Goal: Contribute content

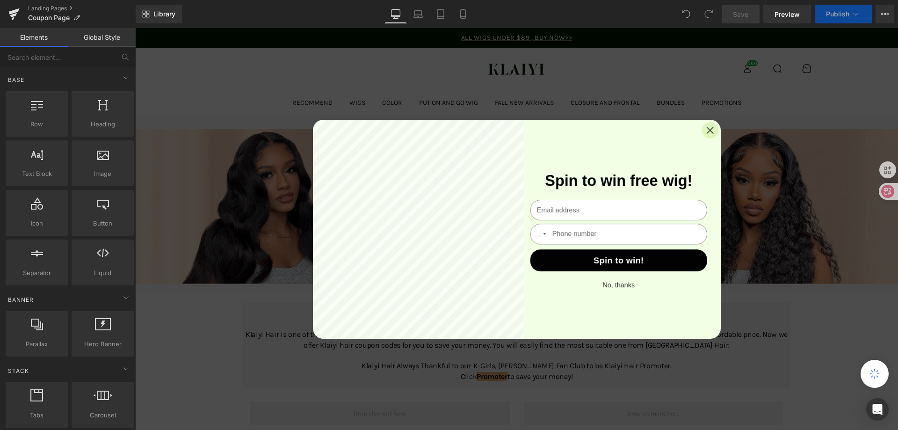
scroll to position [140, 0]
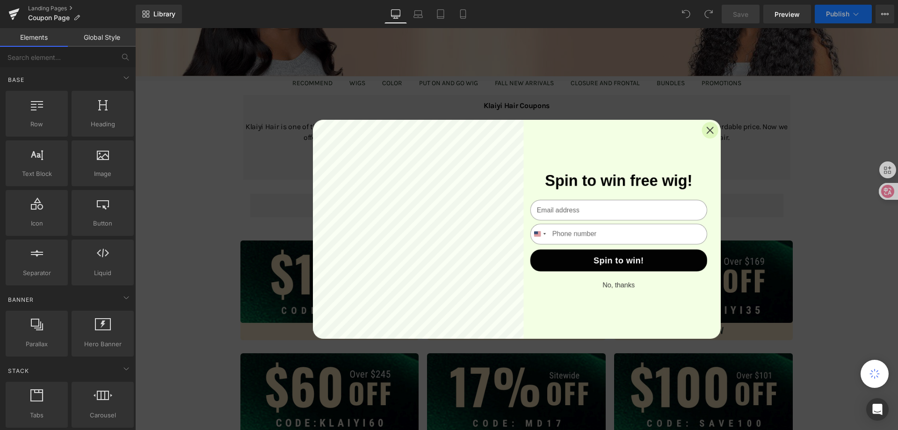
click at [708, 130] on icon "Close" at bounding box center [709, 130] width 16 height 16
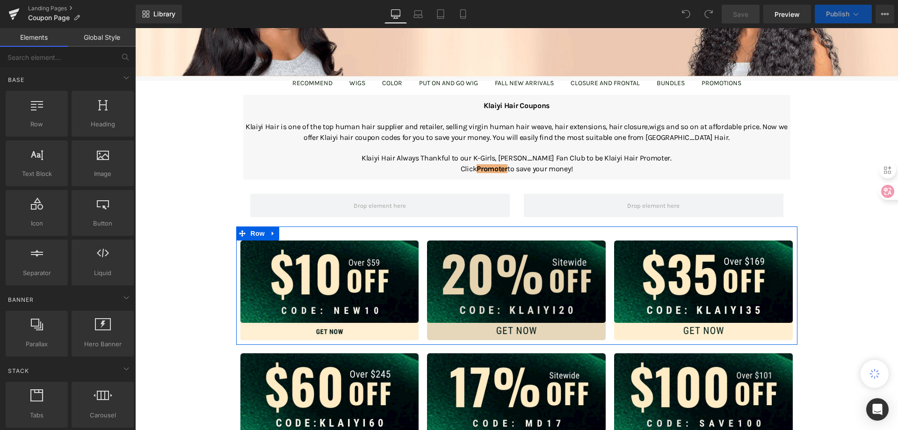
scroll to position [234, 0]
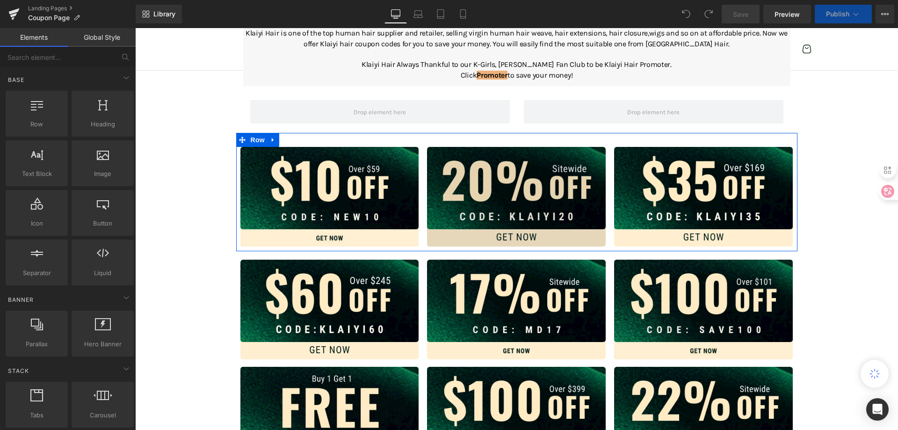
click at [485, 202] on img at bounding box center [516, 197] width 179 height 100
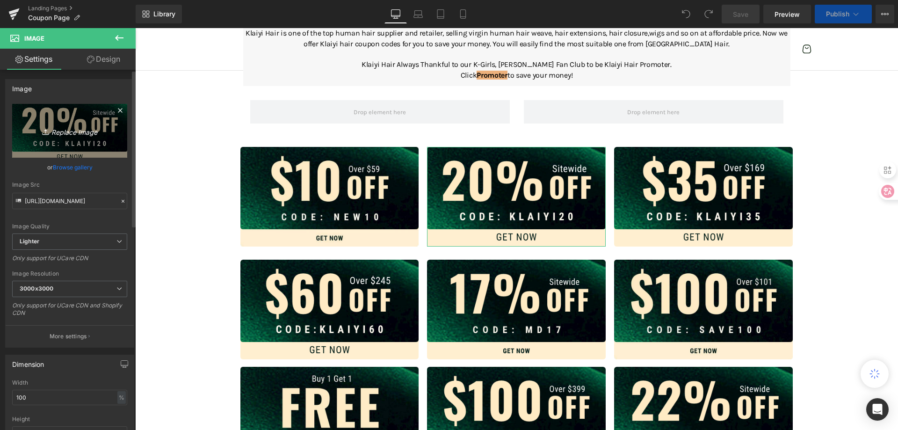
click at [77, 131] on icon "Replace Image" at bounding box center [69, 131] width 75 height 12
type input "C:\fakepath\蒙版组 6670.png"
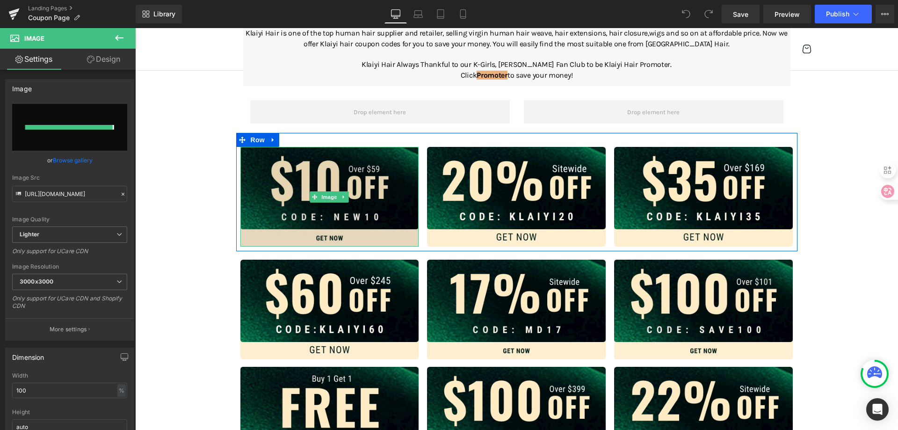
type input "[URL][DOMAIN_NAME]"
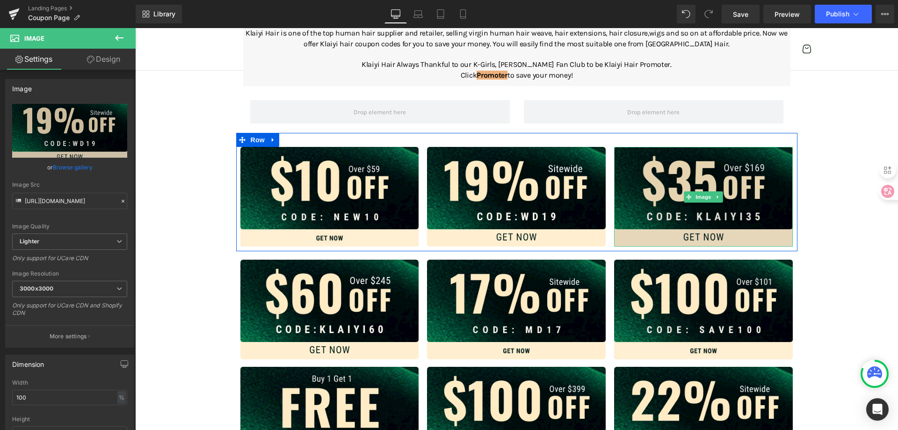
click at [665, 187] on img at bounding box center [703, 197] width 179 height 100
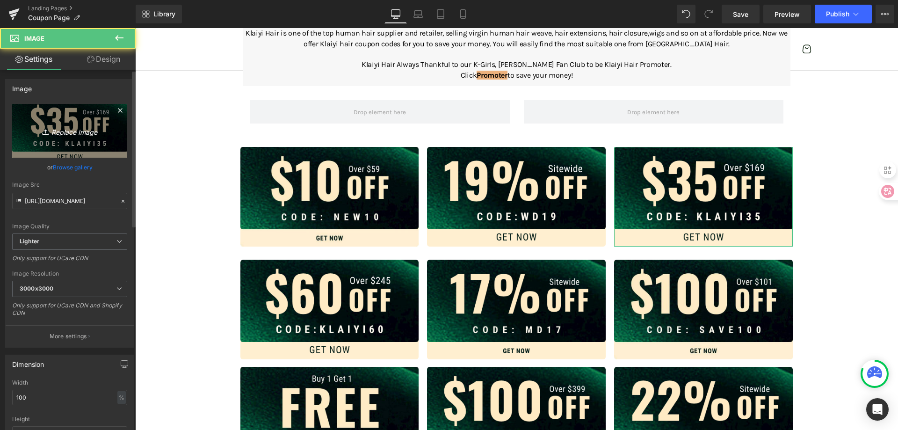
click at [49, 125] on icon "Replace Image" at bounding box center [69, 131] width 75 height 12
type input "C:\fakepath\蒙版组 6672.png"
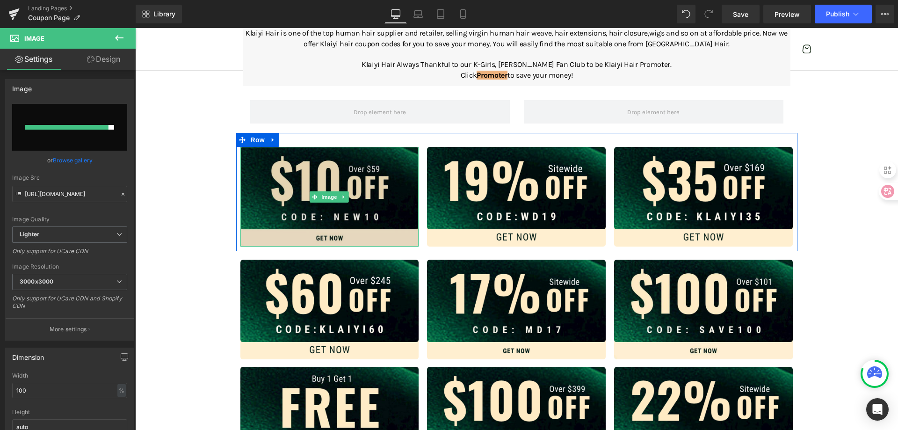
type input "[URL][DOMAIN_NAME]"
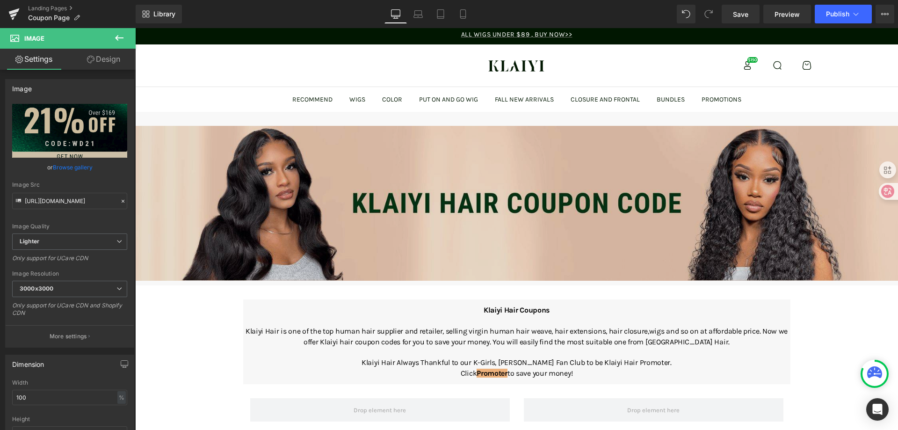
scroll to position [0, 0]
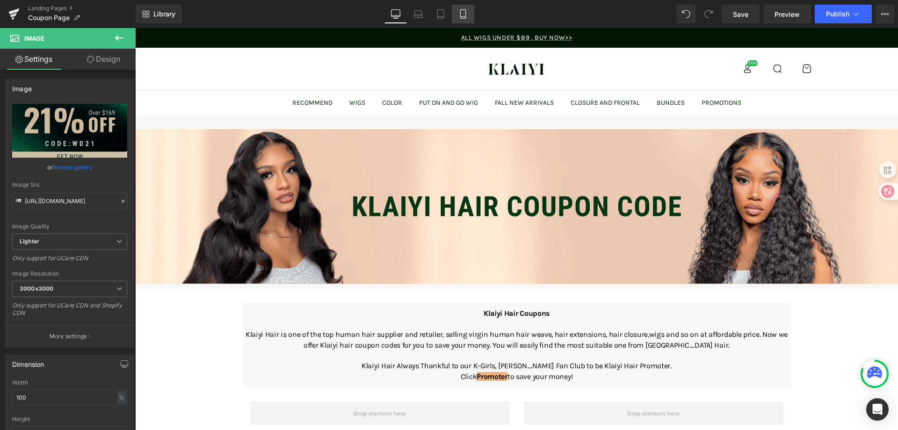
click at [465, 16] on icon at bounding box center [462, 14] width 5 height 9
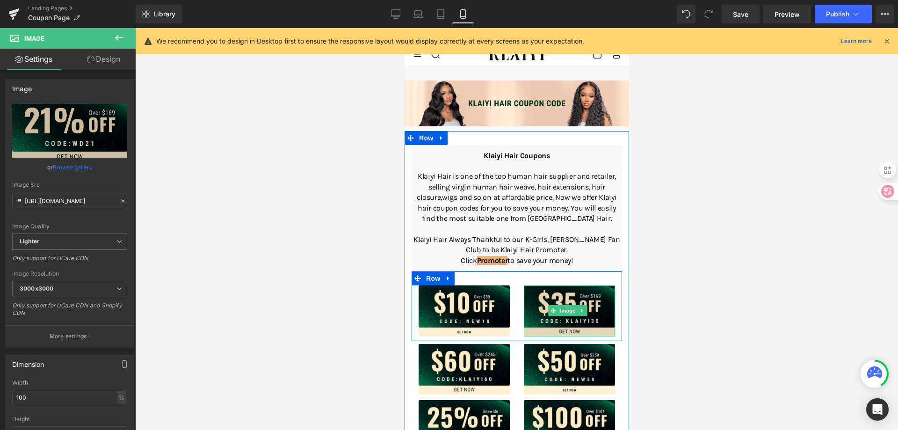
click at [562, 302] on img at bounding box center [568, 310] width 91 height 51
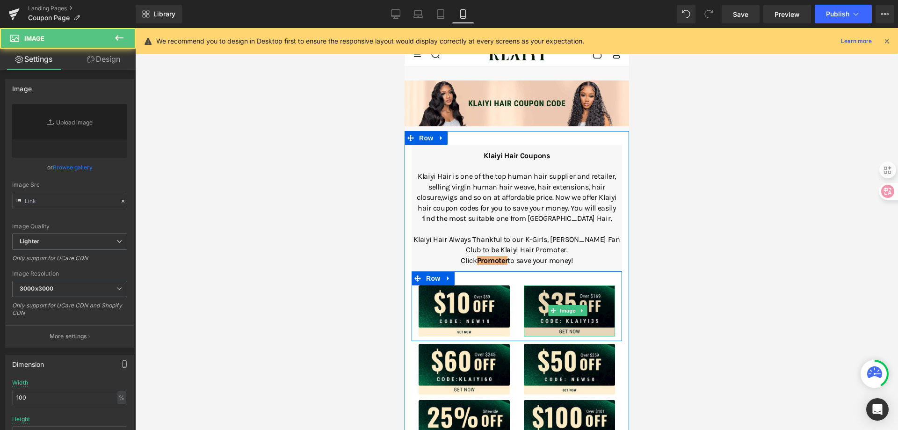
type input "[URL][DOMAIN_NAME]"
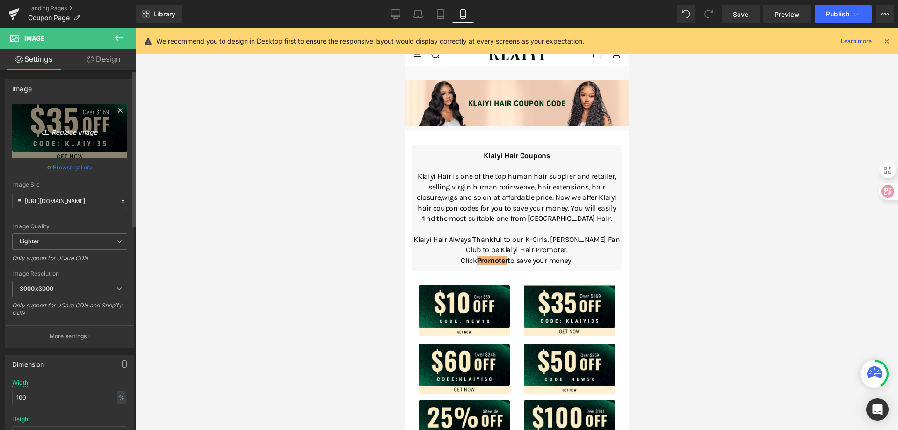
click at [76, 133] on icon "Replace Image" at bounding box center [69, 131] width 75 height 12
type input "C:\fakepath\蒙版组 6672.png"
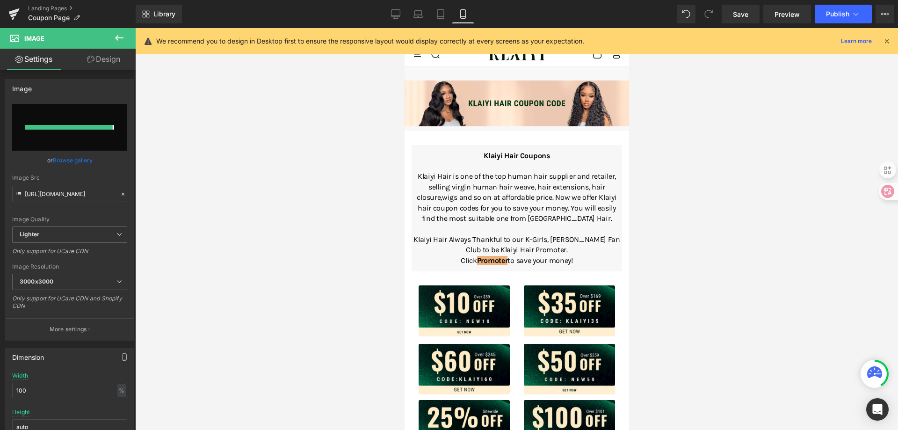
type input "[URL][DOMAIN_NAME]"
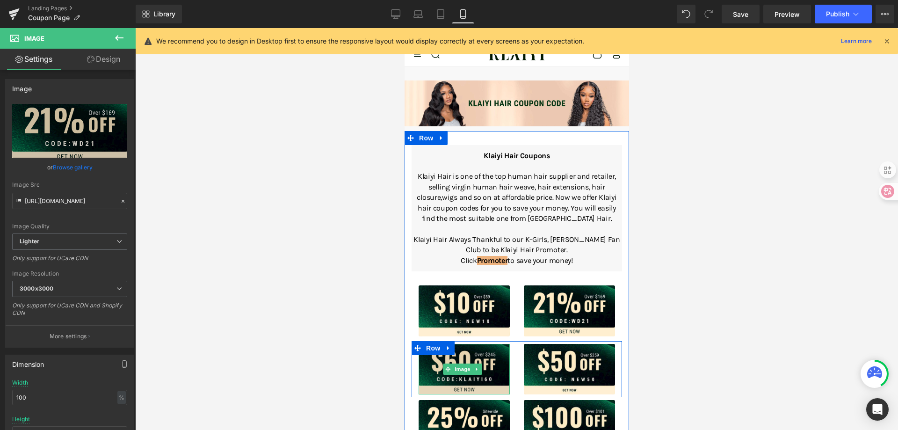
drag, startPoint x: 556, startPoint y: 224, endPoint x: 434, endPoint y: 361, distance: 183.8
click at [434, 361] on img at bounding box center [463, 369] width 91 height 51
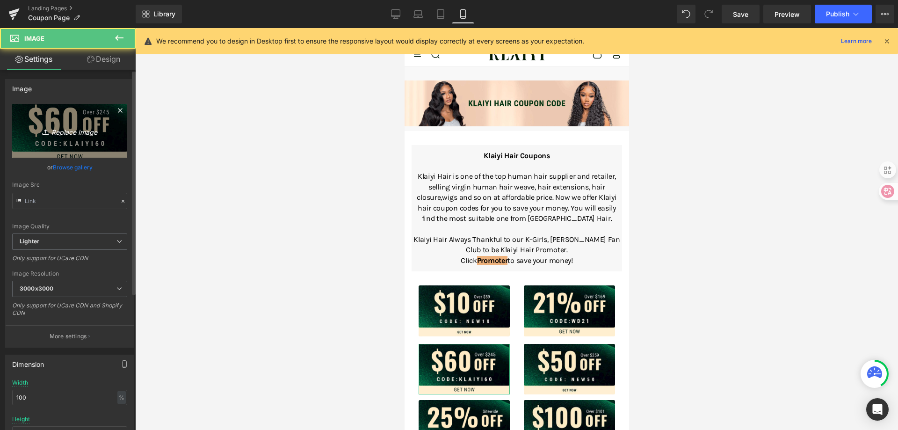
type input "[URL][DOMAIN_NAME]"
click at [80, 134] on icon "Replace Image" at bounding box center [69, 131] width 75 height 12
type input "C:\fakepath\蒙版组 6670.png"
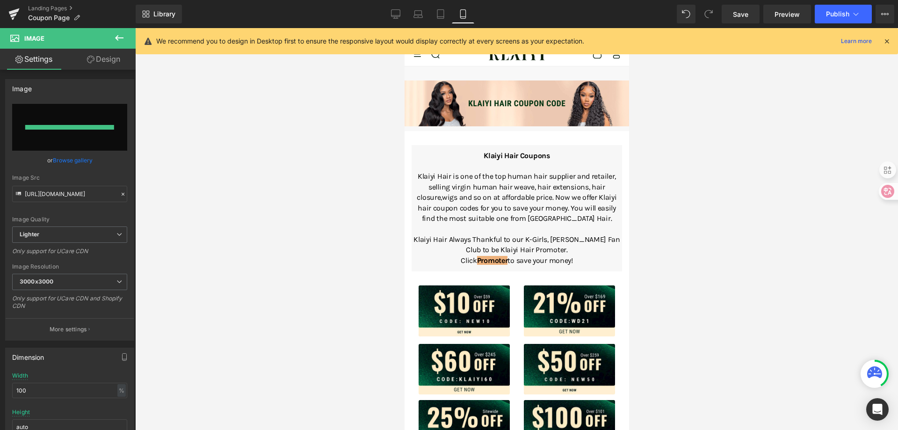
type input "[URL][DOMAIN_NAME]"
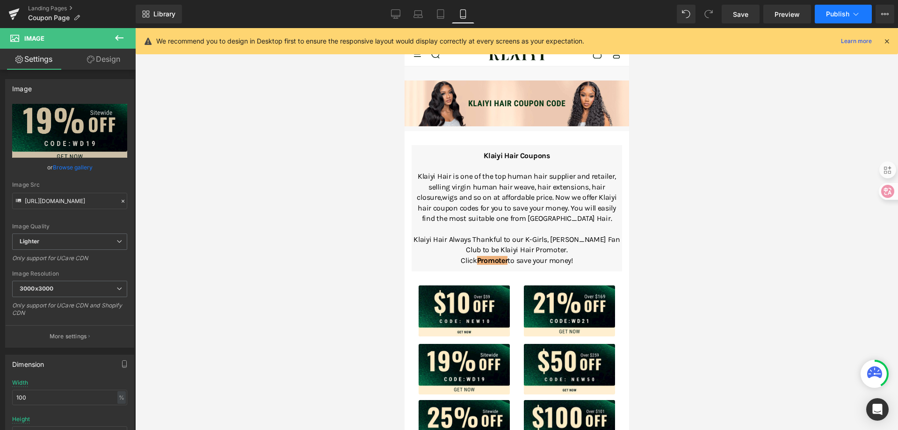
click at [842, 14] on span "Publish" at bounding box center [837, 13] width 23 height 7
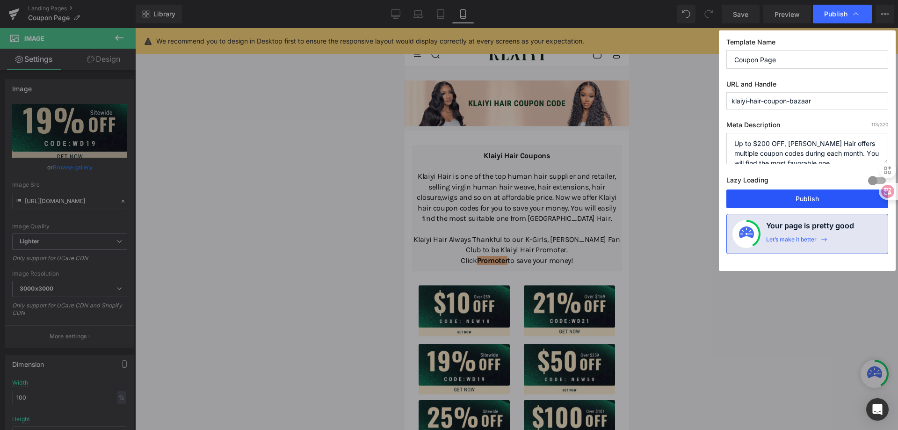
click at [802, 198] on button "Publish" at bounding box center [807, 198] width 162 height 19
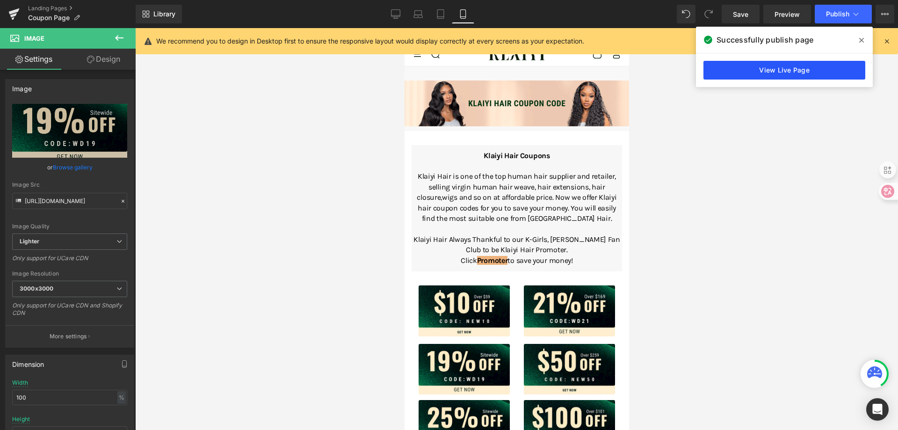
click at [784, 71] on link "View Live Page" at bounding box center [784, 70] width 162 height 19
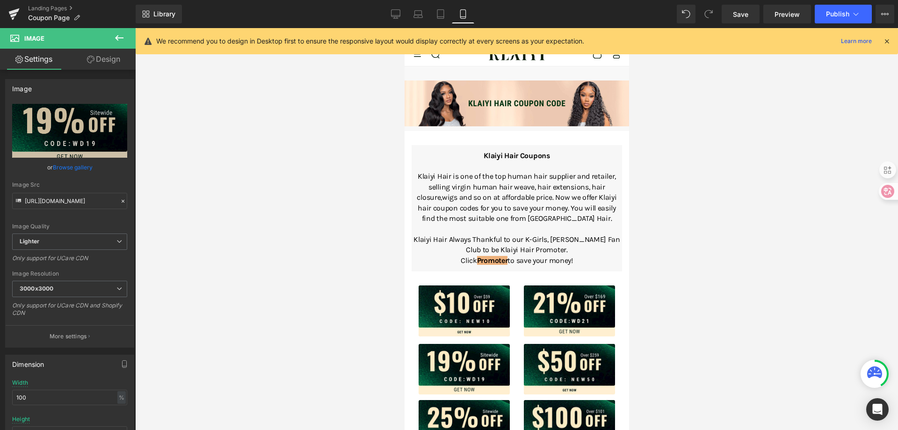
click at [889, 40] on icon at bounding box center [886, 41] width 8 height 8
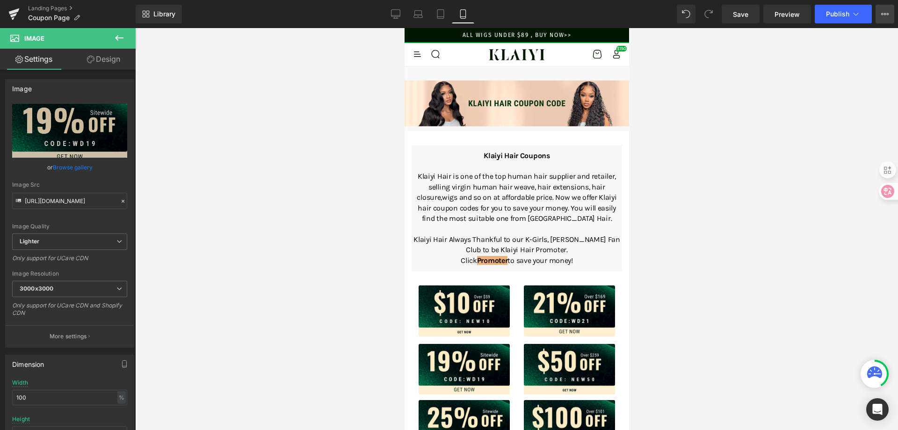
click at [885, 19] on button "View Live Page View with current Template Save Template to Library Schedule Pub…" at bounding box center [884, 14] width 19 height 19
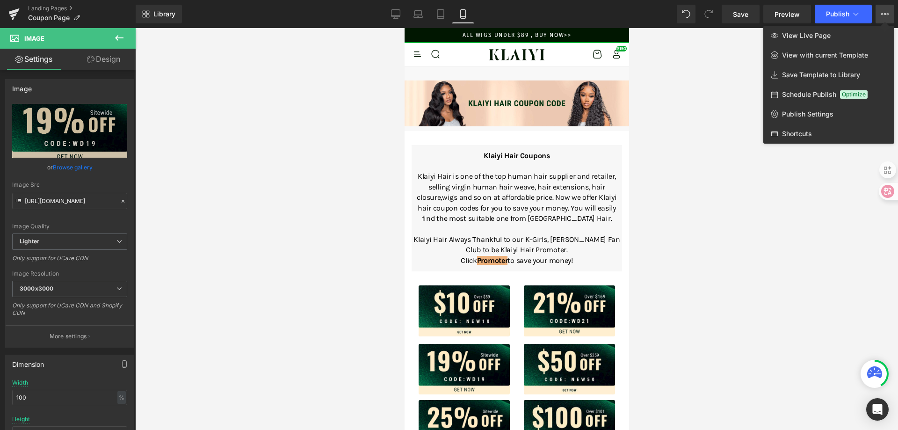
click at [739, 155] on div at bounding box center [516, 229] width 763 height 402
